Goal: Information Seeking & Learning: Learn about a topic

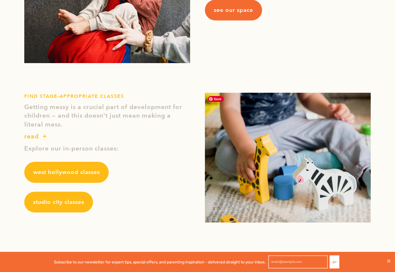
scroll to position [625, 0]
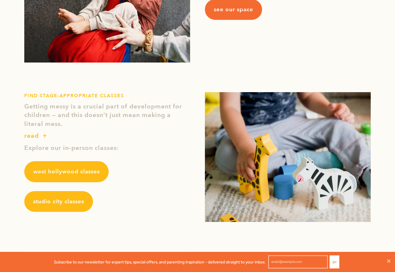
click at [236, 11] on span "see our space" at bounding box center [233, 10] width 39 height 8
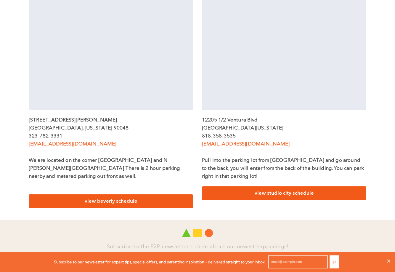
scroll to position [199, 0]
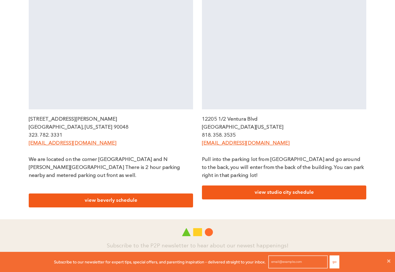
click at [320, 193] on link "view studio city schedule" at bounding box center [284, 193] width 165 height 14
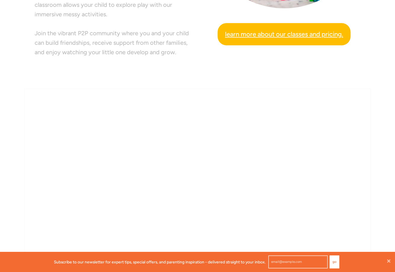
scroll to position [294, 0]
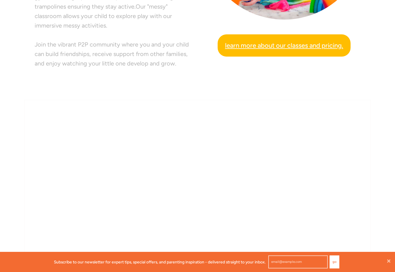
click at [273, 45] on span "Learn more about our classes and pricing." at bounding box center [284, 45] width 118 height 10
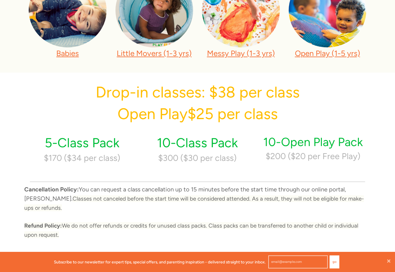
scroll to position [262, 0]
click at [307, 59] on p "Open Play (1-5 yrs)" at bounding box center [328, 54] width 78 height 12
click at [313, 56] on link "Open Play (1-5 yrs)" at bounding box center [327, 53] width 65 height 9
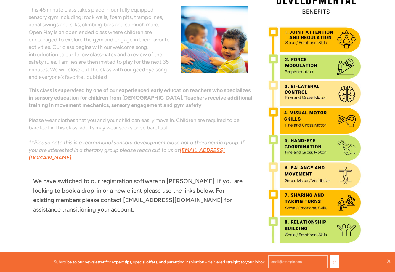
scroll to position [185, 0]
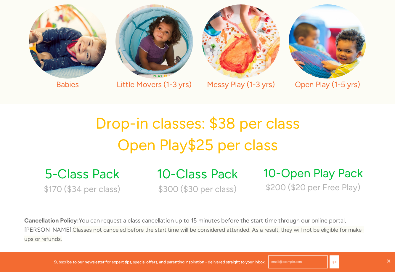
scroll to position [233, 0]
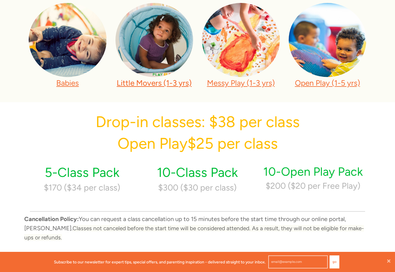
click at [154, 84] on link "Little Movers (1-3 yrs)" at bounding box center [154, 82] width 75 height 9
click at [249, 82] on link "Messy Play (1-3 yrs)" at bounding box center [241, 82] width 68 height 9
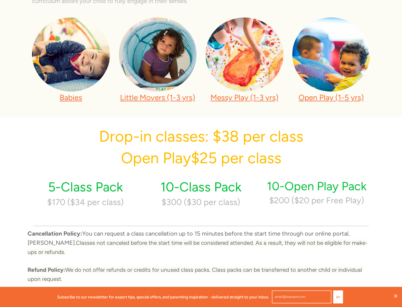
scroll to position [221, 0]
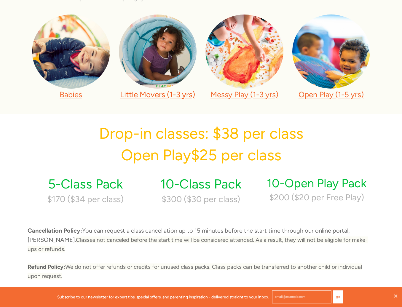
click at [157, 94] on link "Little Movers (1-3 yrs)" at bounding box center [157, 94] width 75 height 9
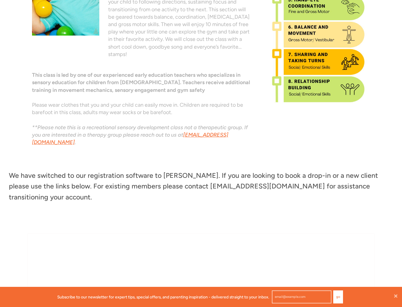
scroll to position [197, 0]
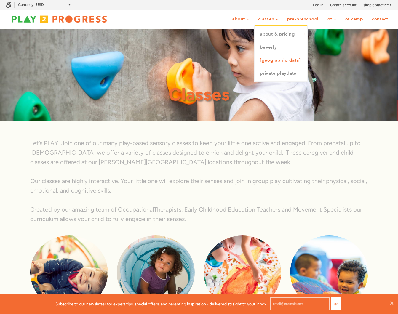
click at [276, 59] on link "[GEOGRAPHIC_DATA]" at bounding box center [281, 60] width 53 height 13
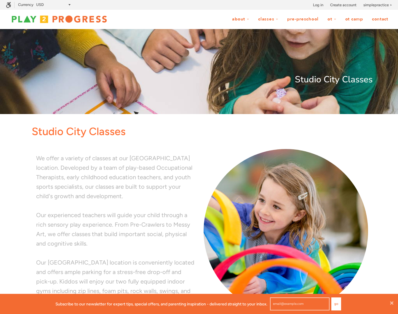
scroll to position [0, 0]
click at [193, 183] on p "We offer a variety of classes at our [GEOGRAPHIC_DATA] location. Developed by a…" at bounding box center [115, 177] width 159 height 47
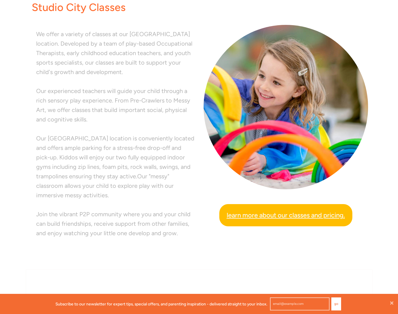
scroll to position [0, 0]
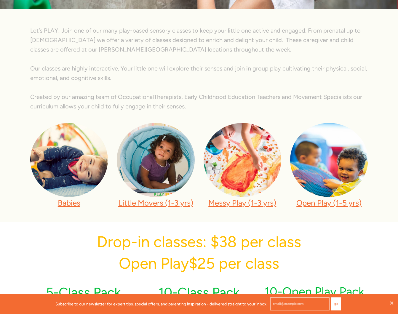
scroll to position [112, 0]
click at [255, 49] on p "Let’s PLAY! Join one of our many play-based sensory classes to keep your little…" at bounding box center [199, 40] width 338 height 28
